Goal: Navigation & Orientation: Locate item on page

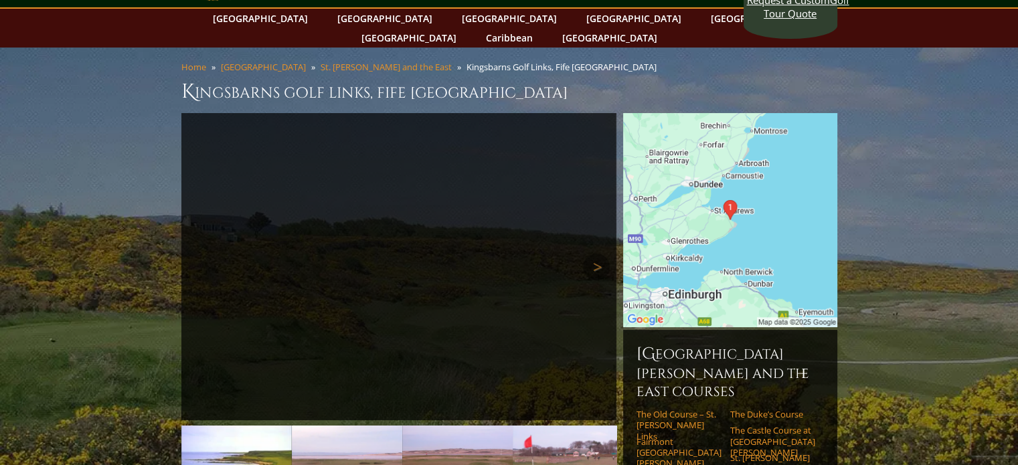
scroll to position [134, 0]
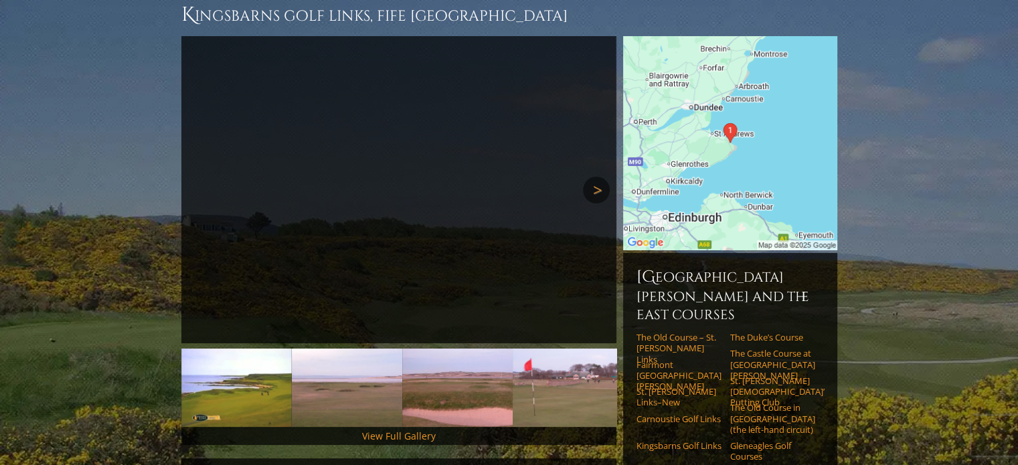
click at [601, 177] on link "Next" at bounding box center [596, 190] width 27 height 27
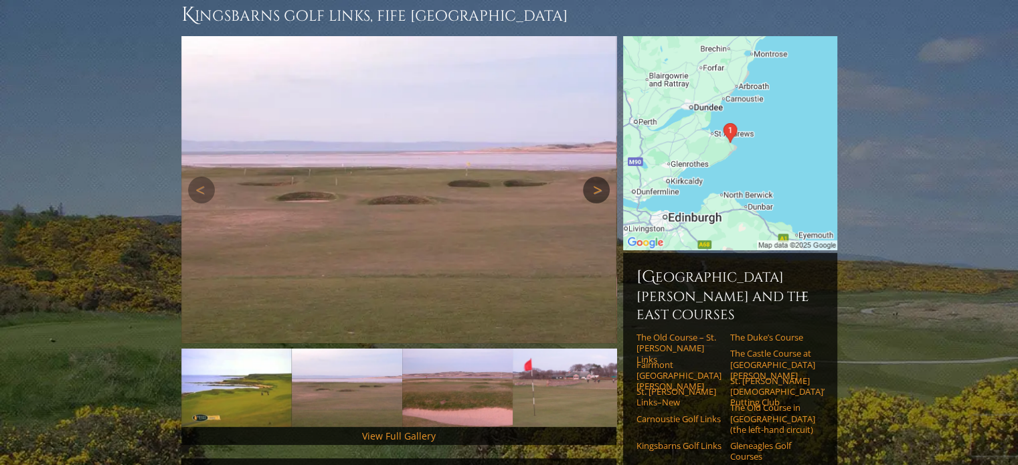
click at [598, 177] on link "Next" at bounding box center [596, 190] width 27 height 27
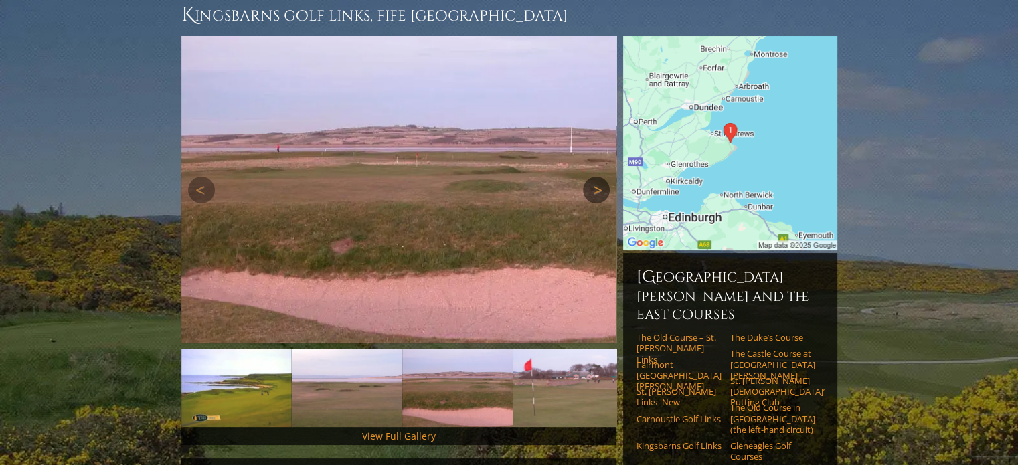
click at [598, 177] on link "Next" at bounding box center [596, 190] width 27 height 27
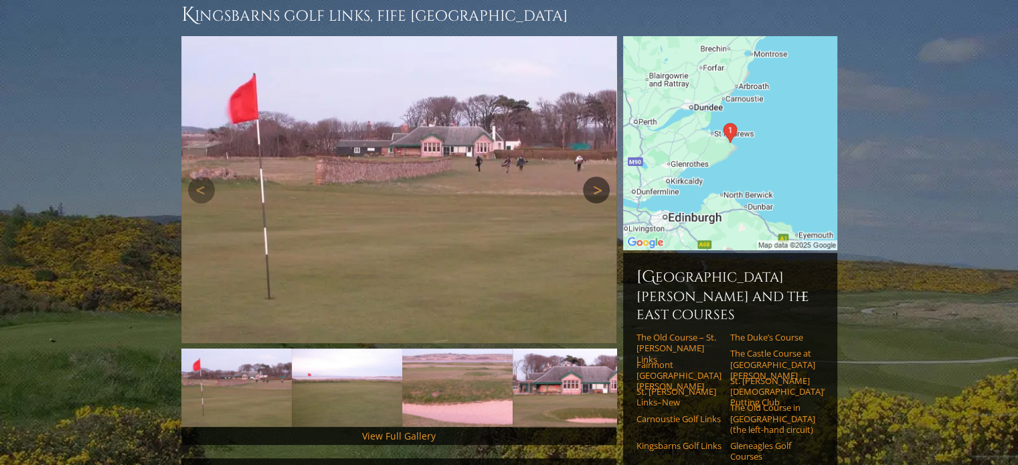
click at [597, 177] on link "Next" at bounding box center [596, 190] width 27 height 27
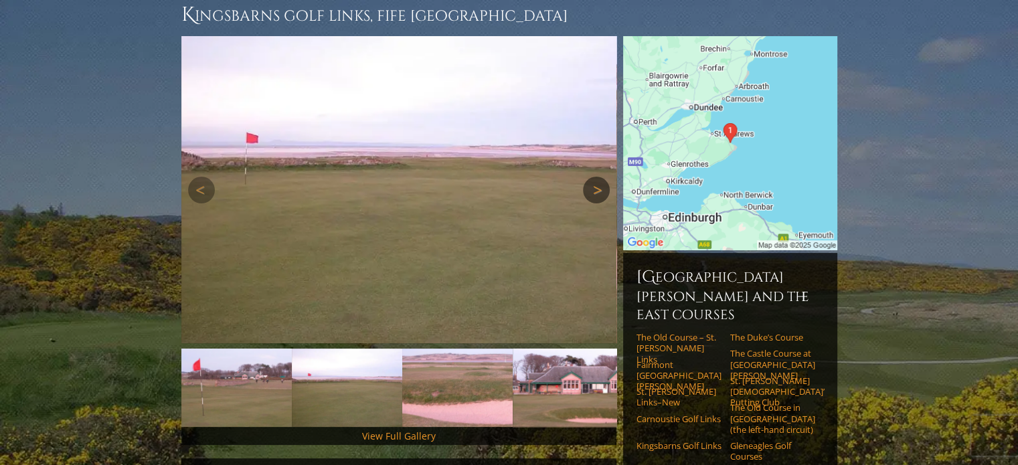
click at [597, 177] on link "Next" at bounding box center [596, 190] width 27 height 27
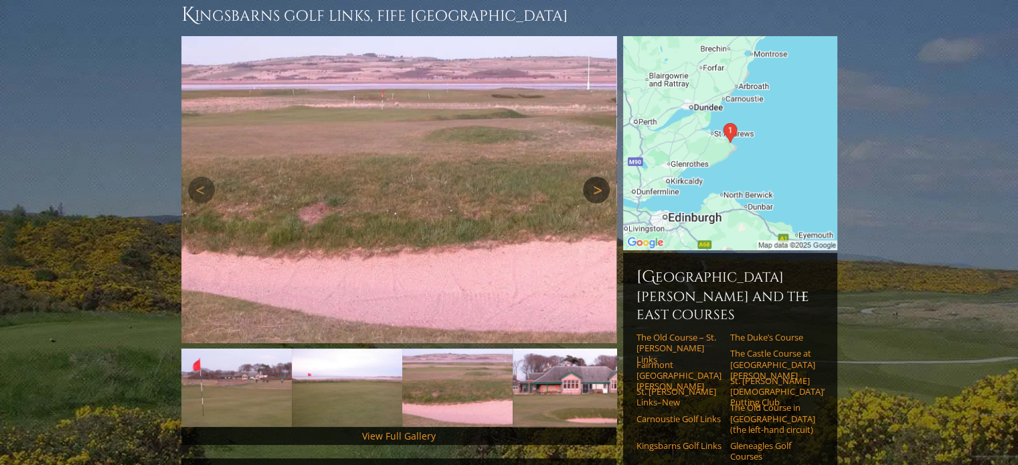
click at [597, 177] on link "Next" at bounding box center [596, 190] width 27 height 27
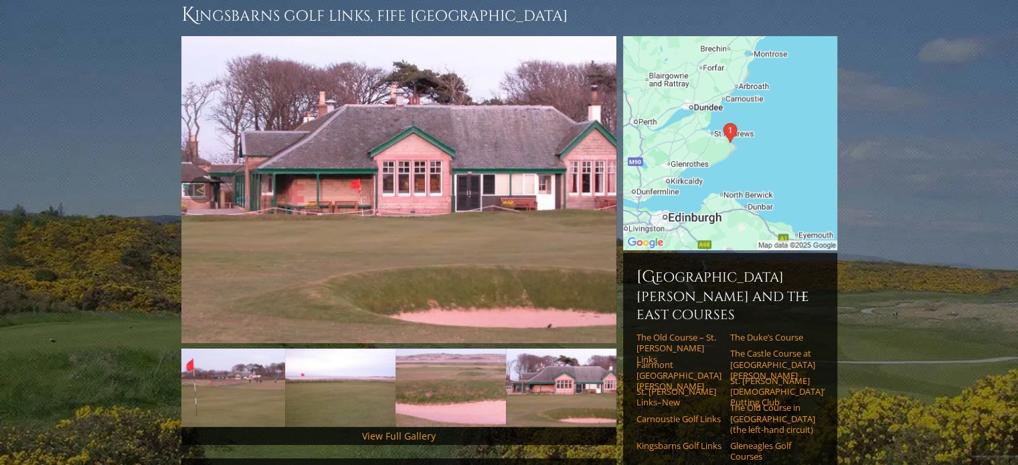
click at [596, 177] on link "Next" at bounding box center [596, 190] width 27 height 27
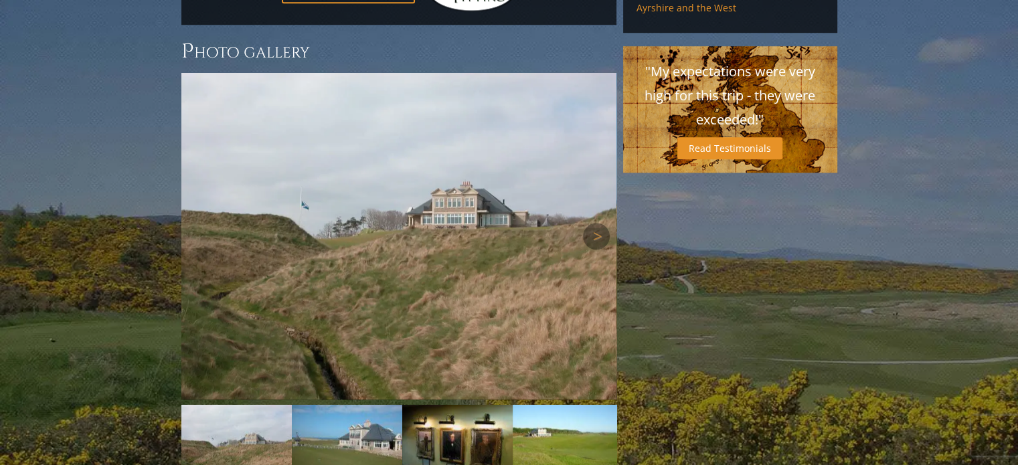
scroll to position [1071, 0]
